Goal: Information Seeking & Learning: Check status

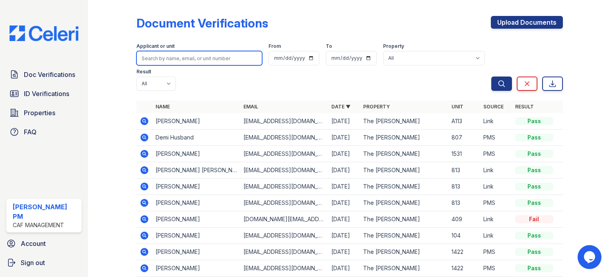
click at [182, 65] on input "search" at bounding box center [199, 58] width 126 height 14
type input "[PERSON_NAME]"
click at [491, 76] on button "Search" at bounding box center [501, 83] width 21 height 14
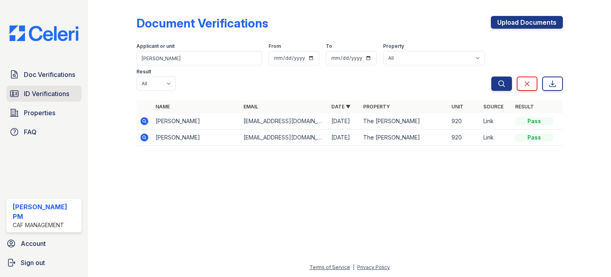
click at [38, 88] on link "ID Verifications" at bounding box center [43, 94] width 75 height 16
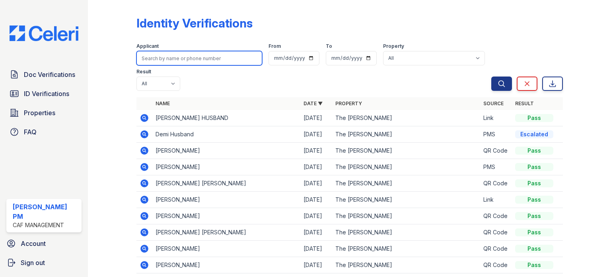
click at [162, 55] on input "search" at bounding box center [199, 58] width 126 height 14
type input "[PERSON_NAME]"
click at [491, 76] on button "Search" at bounding box center [501, 83] width 21 height 14
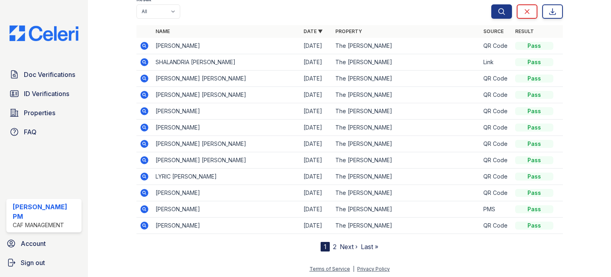
scroll to position [72, 0]
click at [350, 244] on link "Next ›" at bounding box center [349, 246] width 18 height 8
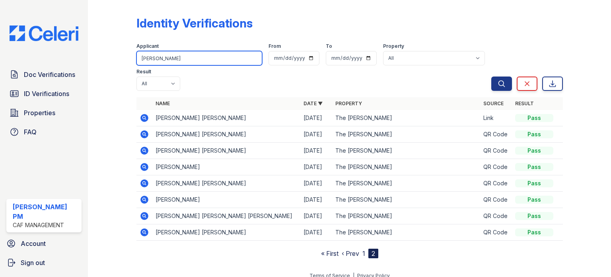
click at [196, 61] on input "[PERSON_NAME]" at bounding box center [199, 58] width 126 height 14
click at [196, 60] on input "[PERSON_NAME]" at bounding box center [199, 58] width 126 height 14
type input "[PERSON_NAME]"
click at [491, 76] on button "Search" at bounding box center [501, 83] width 21 height 14
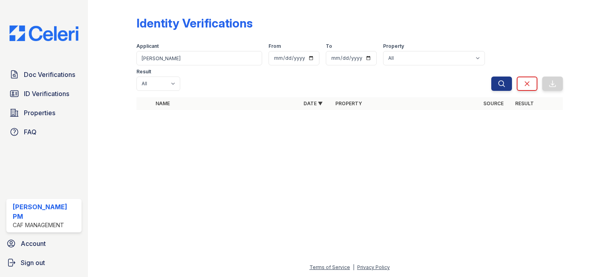
click at [210, 98] on div "Identity Verifications Filter Applicant [PERSON_NAME] From To Property All The …" at bounding box center [350, 65] width 498 height 131
